Goal: Information Seeking & Learning: Understand process/instructions

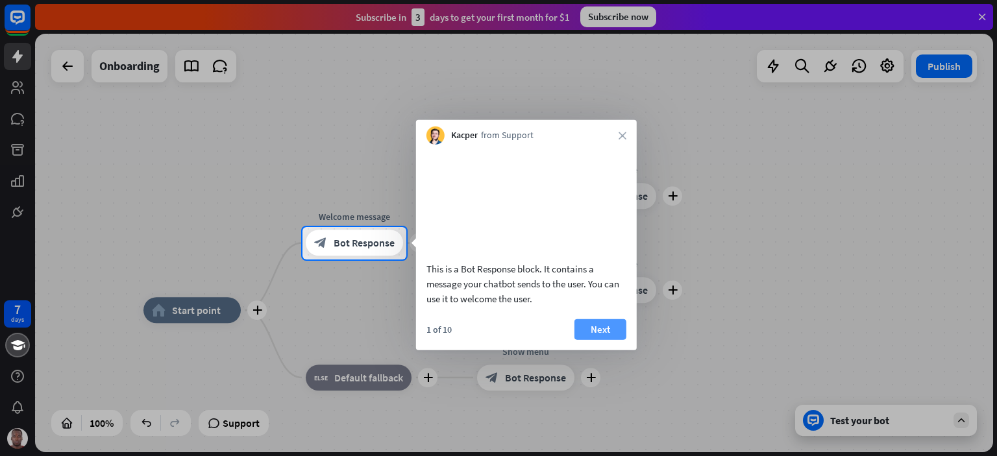
click at [614, 340] on button "Next" at bounding box center [601, 329] width 52 height 21
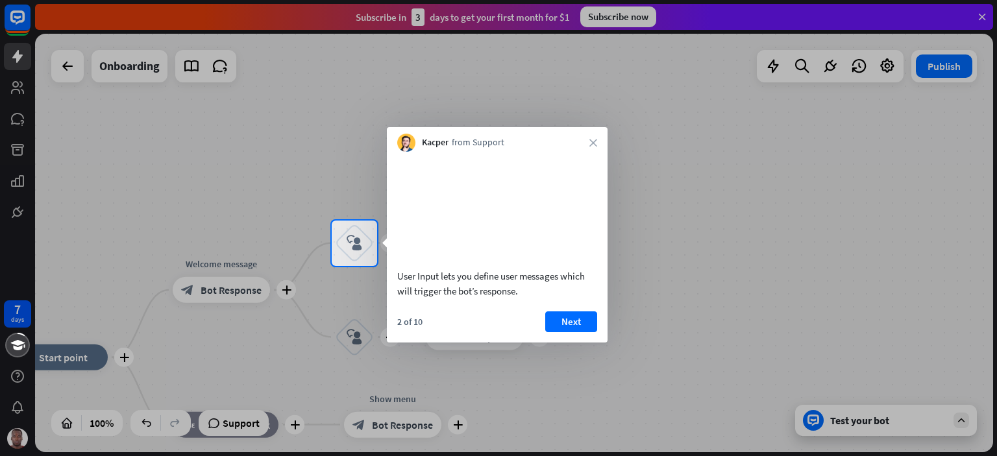
click at [599, 336] on div "2 of 10 Next" at bounding box center [497, 327] width 221 height 31
click at [582, 332] on button "Next" at bounding box center [571, 322] width 52 height 21
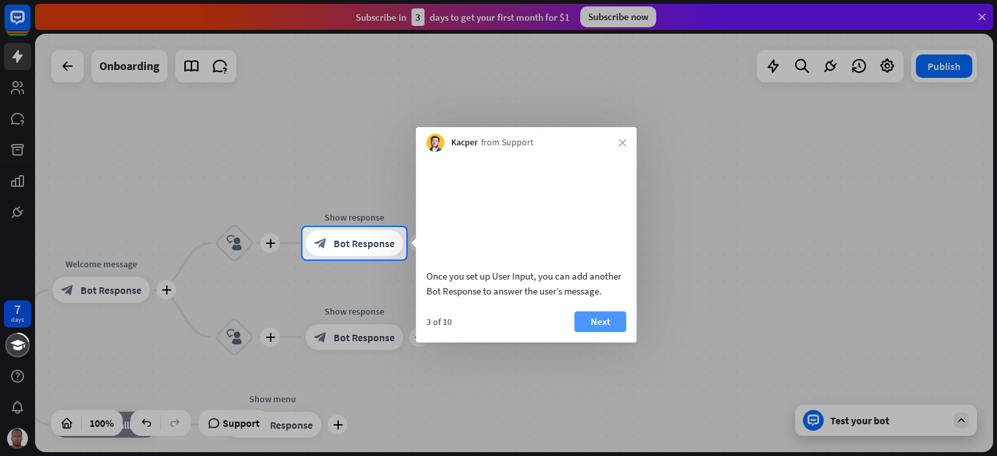
click at [590, 332] on button "Next" at bounding box center [601, 322] width 52 height 21
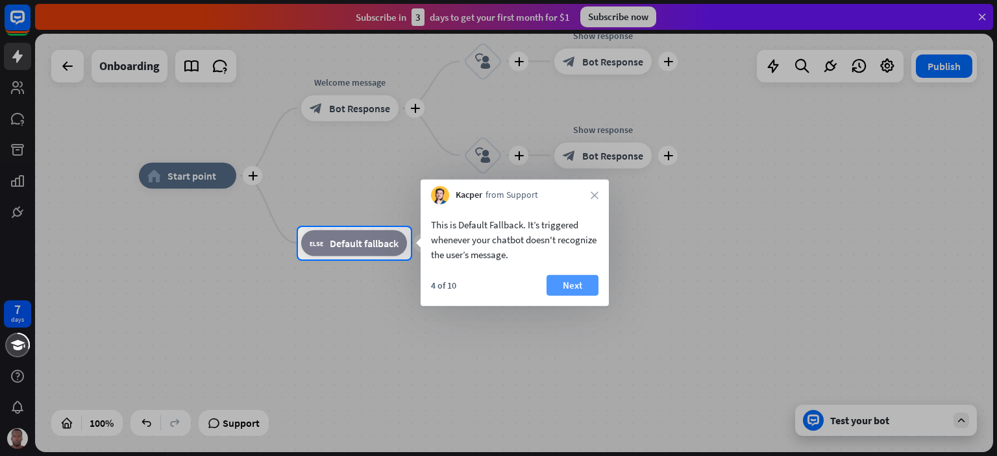
click at [566, 284] on button "Next" at bounding box center [573, 285] width 52 height 21
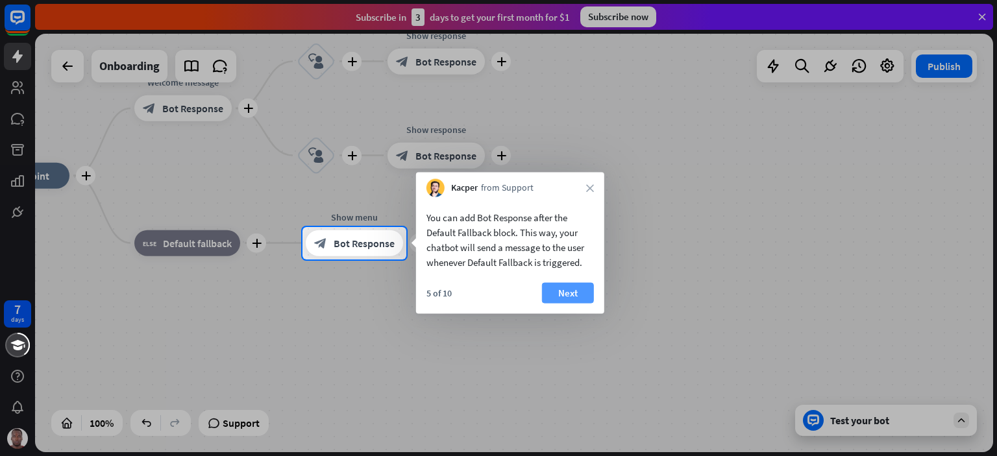
click at [574, 291] on button "Next" at bounding box center [568, 293] width 52 height 21
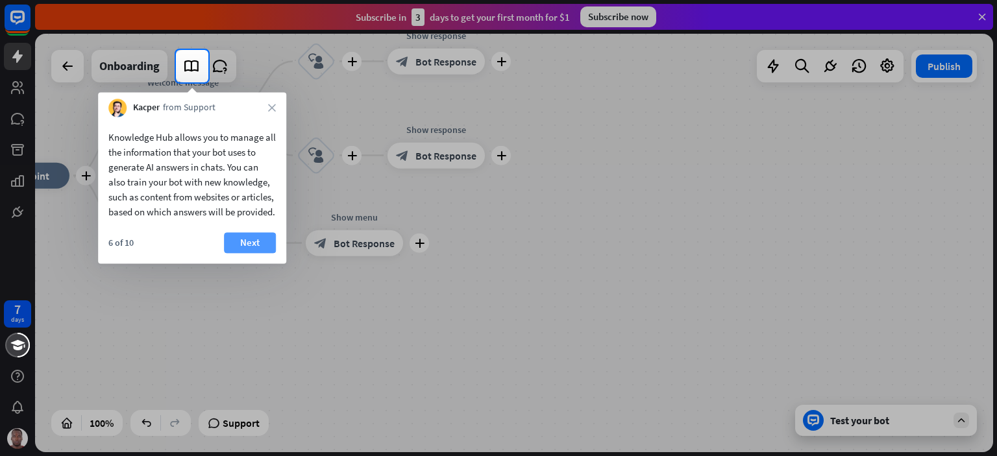
click at [264, 253] on button "Next" at bounding box center [250, 242] width 52 height 21
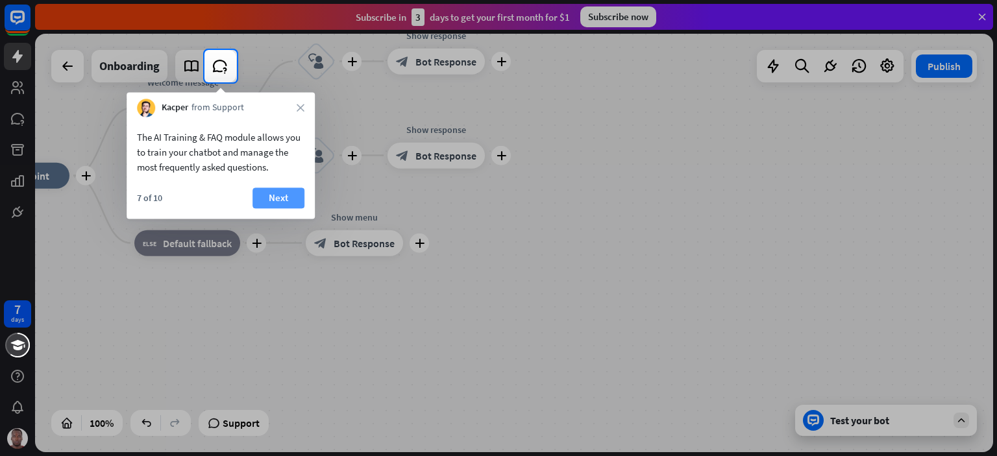
click at [288, 201] on button "Next" at bounding box center [279, 198] width 52 height 21
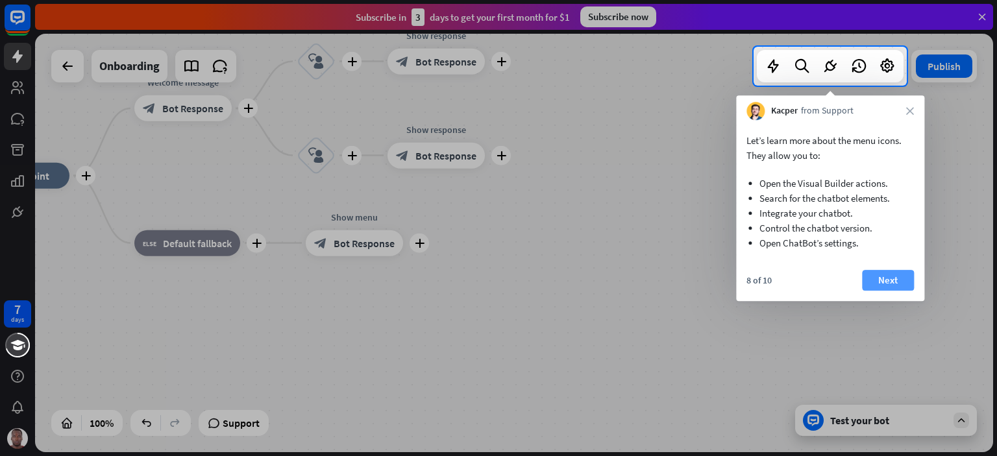
click at [880, 288] on button "Next" at bounding box center [888, 280] width 52 height 21
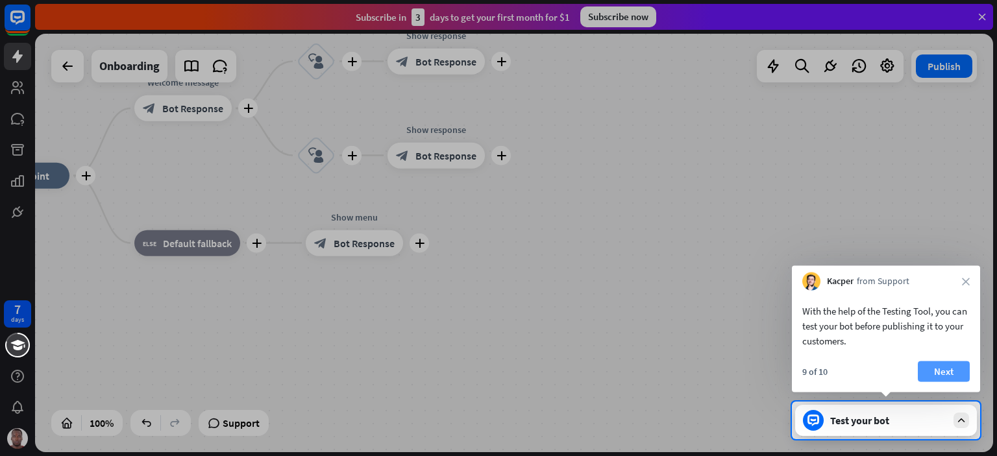
click at [930, 368] on button "Next" at bounding box center [944, 372] width 52 height 21
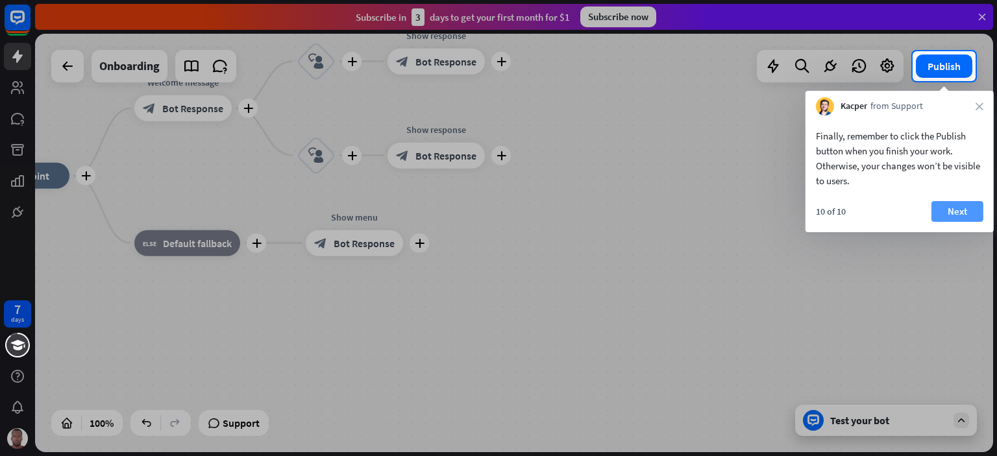
click at [966, 210] on button "Next" at bounding box center [958, 211] width 52 height 21
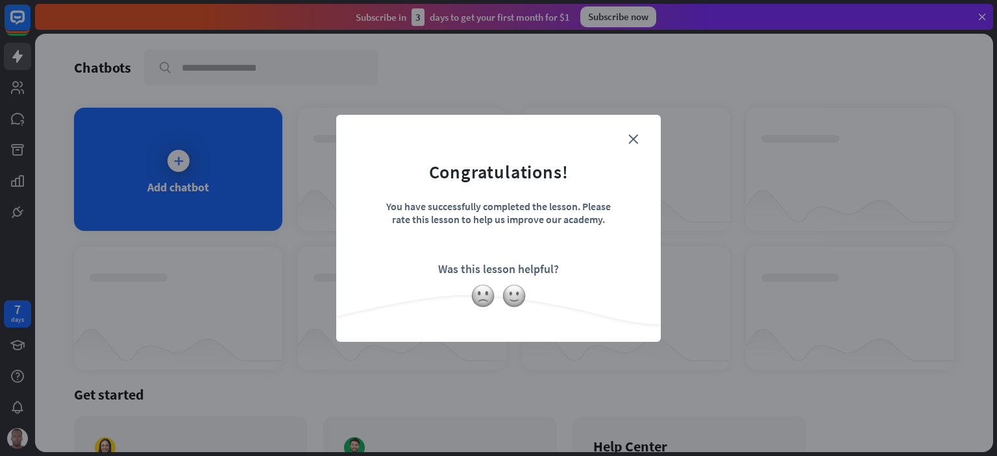
click at [253, 129] on div "close Congratulations! You have successfully completed the lesson. Please rate …" at bounding box center [498, 228] width 997 height 456
click at [629, 138] on icon "close" at bounding box center [634, 139] width 10 height 10
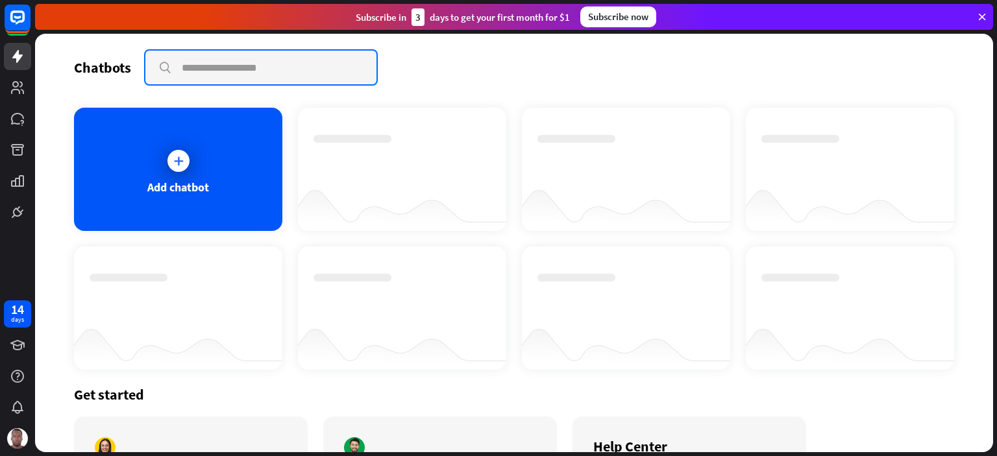
click at [262, 67] on input "text" at bounding box center [260, 68] width 231 height 34
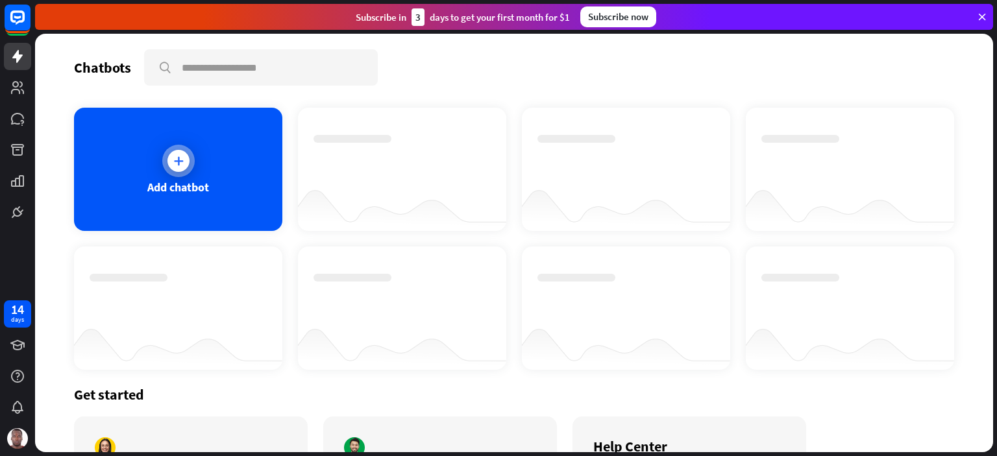
click at [203, 186] on div "Add chatbot" at bounding box center [178, 187] width 62 height 15
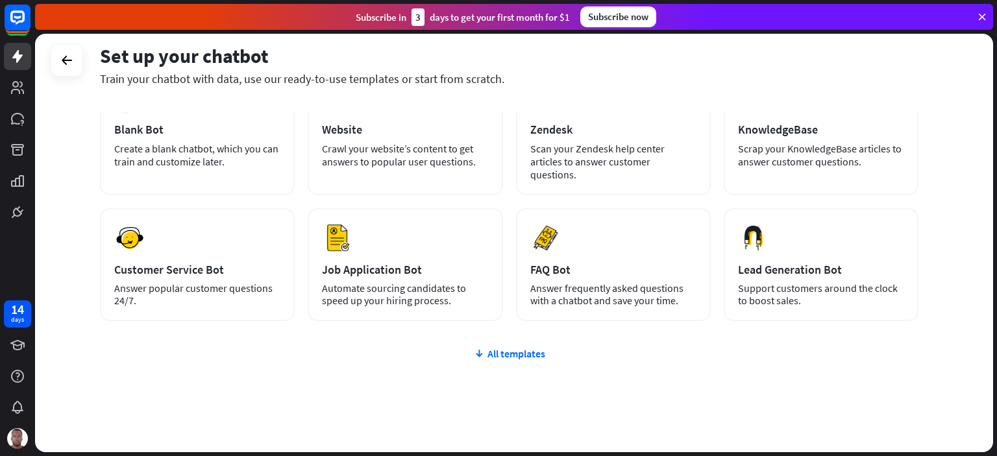
scroll to position [95, 0]
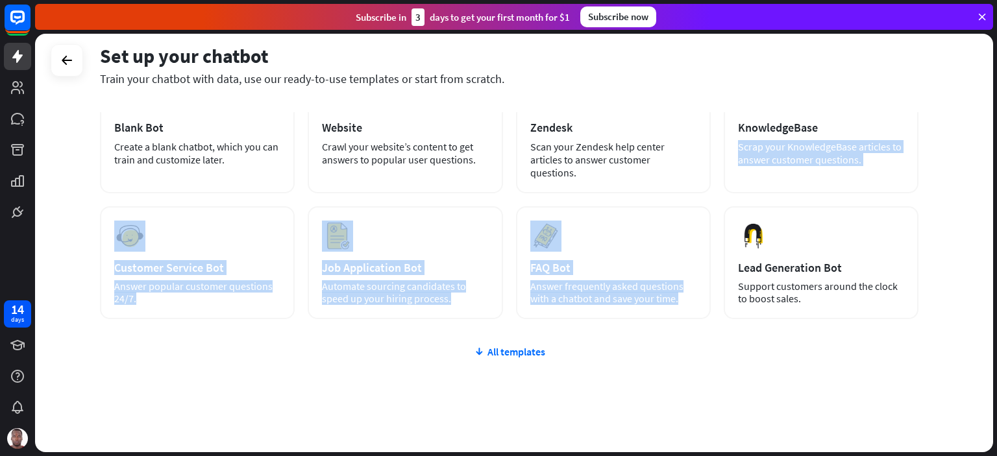
drag, startPoint x: 997, startPoint y: 199, endPoint x: 997, endPoint y: 124, distance: 74.7
click at [997, 124] on div "Set up your chatbot Train your chatbot with data, use our ready-to-use template…" at bounding box center [516, 245] width 962 height 423
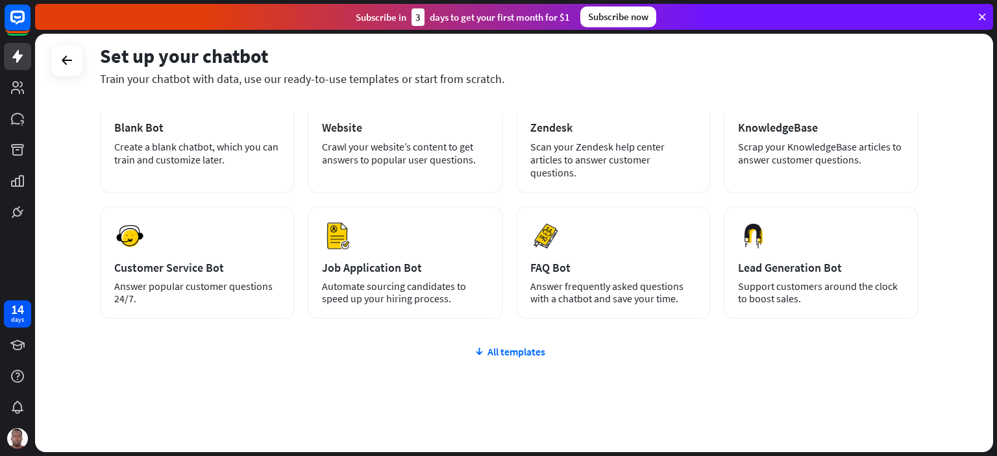
click at [957, 81] on div "Set up your chatbot Train your chatbot with data, use our ready-to-use template…" at bounding box center [514, 243] width 958 height 419
